Goal: Information Seeking & Learning: Understand process/instructions

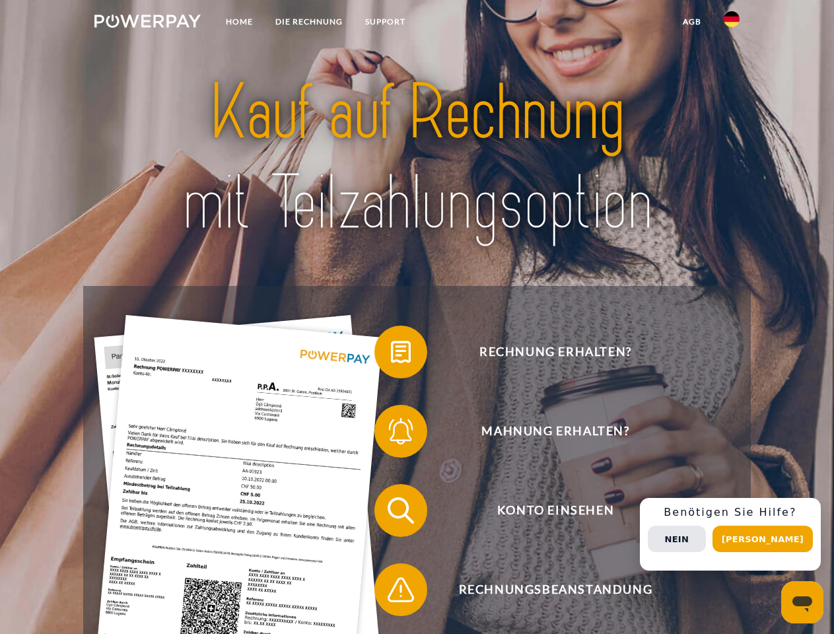
click at [147, 23] on img at bounding box center [147, 21] width 106 height 13
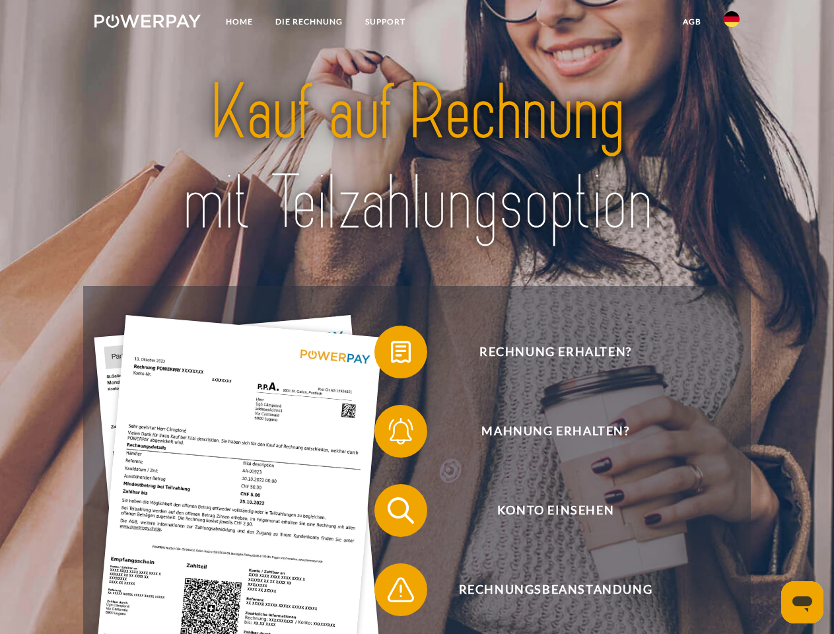
click at [732, 23] on img at bounding box center [732, 19] width 16 height 16
click at [691, 22] on link "agb" at bounding box center [692, 22] width 41 height 24
click at [391, 355] on span at bounding box center [381, 352] width 66 height 66
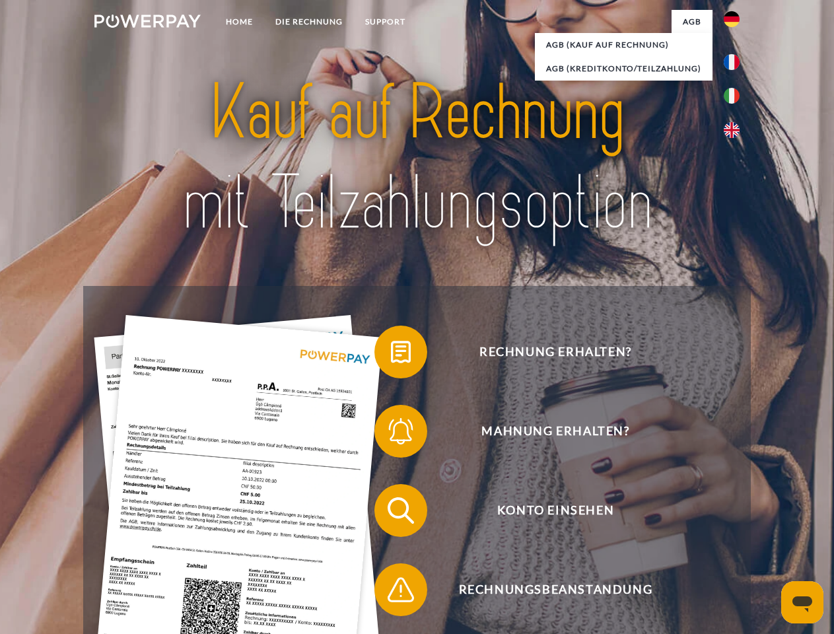
click at [391, 434] on span at bounding box center [381, 431] width 66 height 66
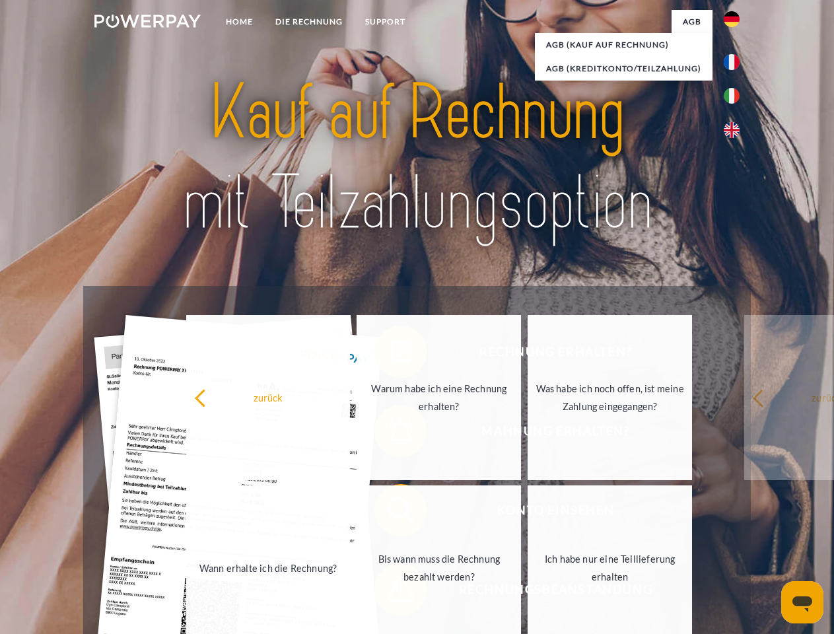
click at [391, 513] on link "Bis wann muss die Rechnung bezahlt werden?" at bounding box center [439, 567] width 164 height 165
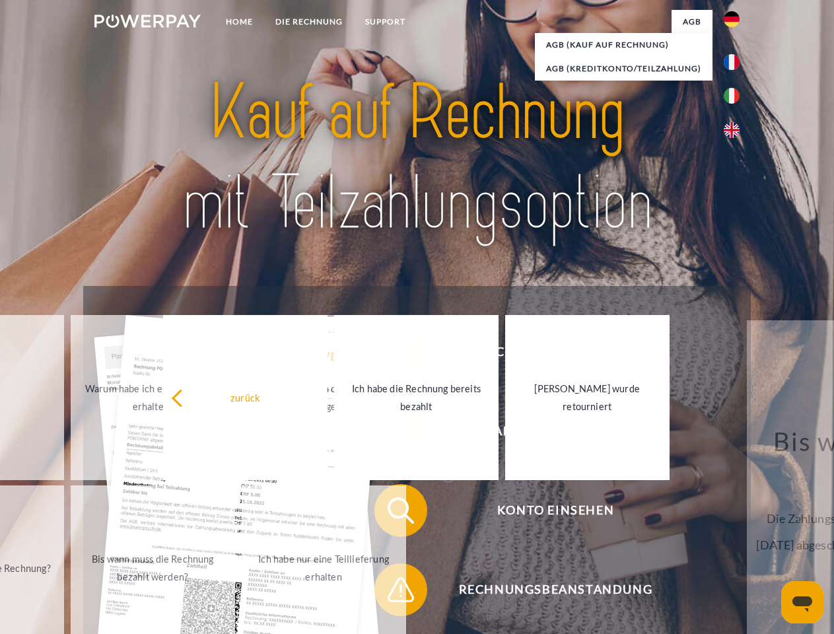
click at [391, 592] on span at bounding box center [381, 590] width 66 height 66
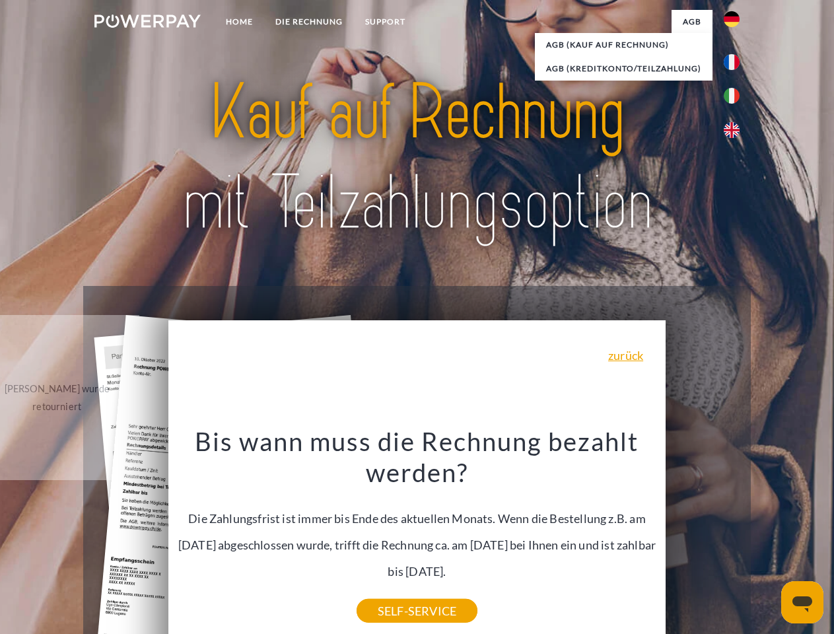
click at [735, 534] on div "Rechnung erhalten? Mahnung erhalten? Konto einsehen" at bounding box center [416, 550] width 667 height 528
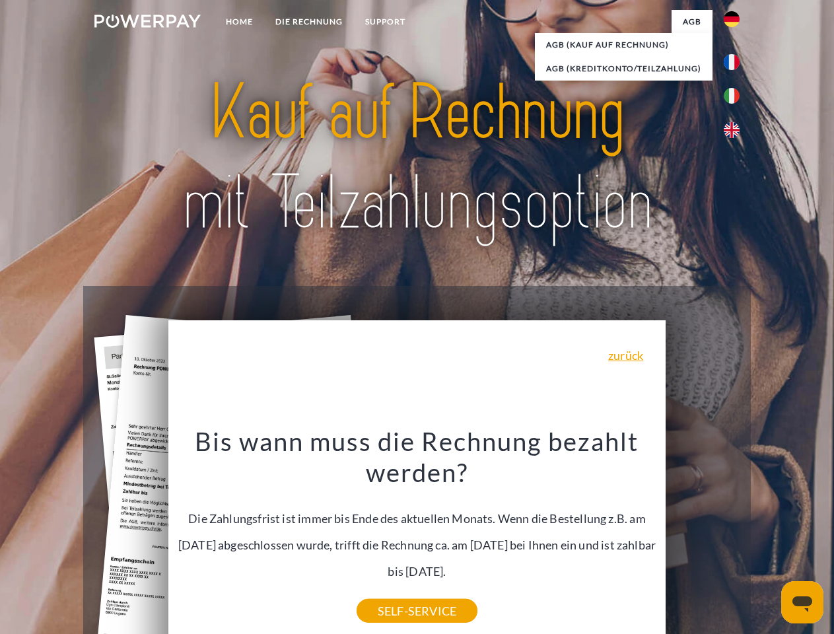
click at [703, 537] on span "Konto einsehen" at bounding box center [556, 510] width 324 height 53
click at [767, 539] on header "Home DIE RECHNUNG SUPPORT" at bounding box center [417, 456] width 834 height 912
